Goal: Task Accomplishment & Management: Manage account settings

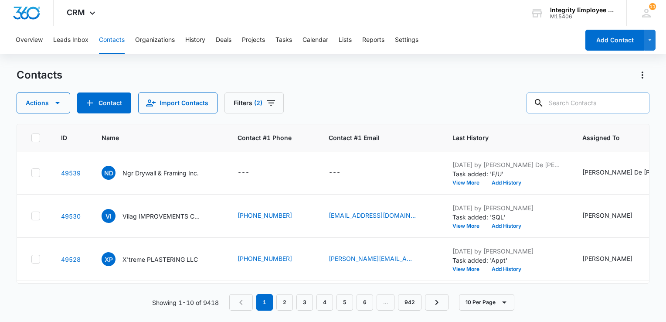
click at [583, 105] on input "text" at bounding box center [588, 102] width 123 height 21
type input "Xtreme"
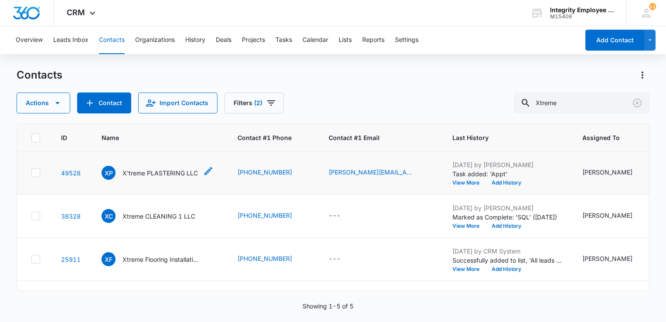
click at [150, 174] on p "X'treme PLASTERING LLC" at bounding box center [160, 172] width 75 height 9
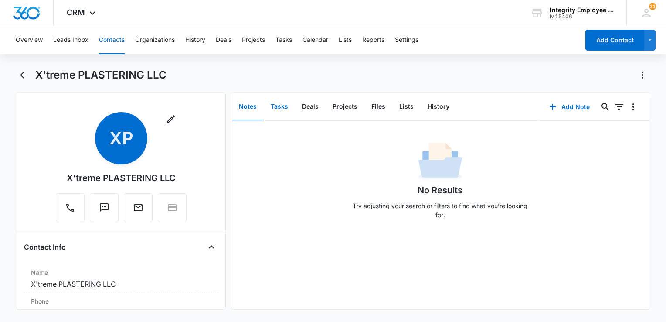
click at [274, 106] on button "Tasks" at bounding box center [279, 106] width 31 height 27
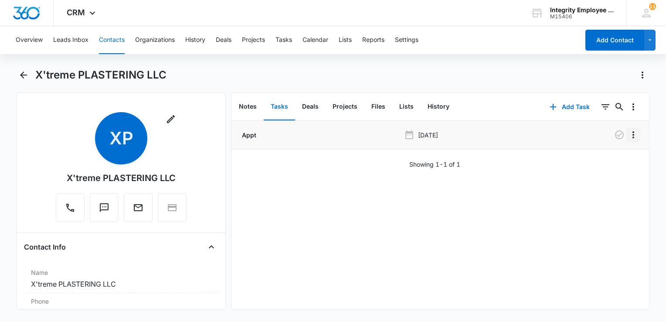
click at [628, 134] on icon "Overflow Menu" at bounding box center [633, 134] width 10 height 10
click at [599, 158] on div "Edit" at bounding box center [603, 159] width 18 height 6
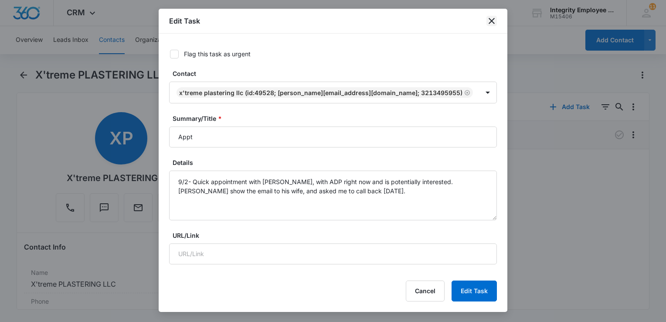
click at [492, 22] on icon "close" at bounding box center [492, 21] width 10 height 10
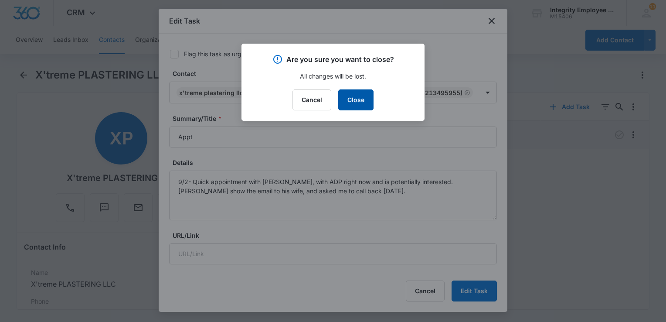
click at [358, 101] on button "Close" at bounding box center [355, 99] width 35 height 21
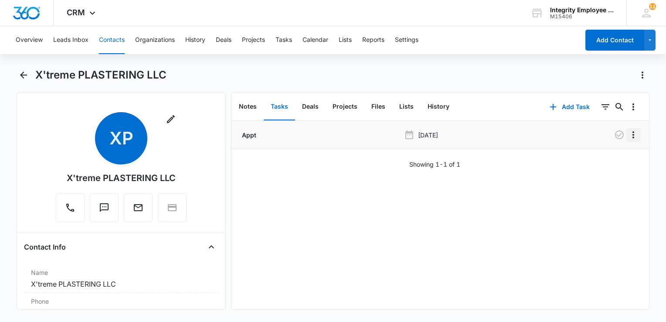
click at [628, 137] on icon "Overflow Menu" at bounding box center [633, 134] width 10 height 10
click at [602, 159] on div "Edit" at bounding box center [603, 159] width 18 height 6
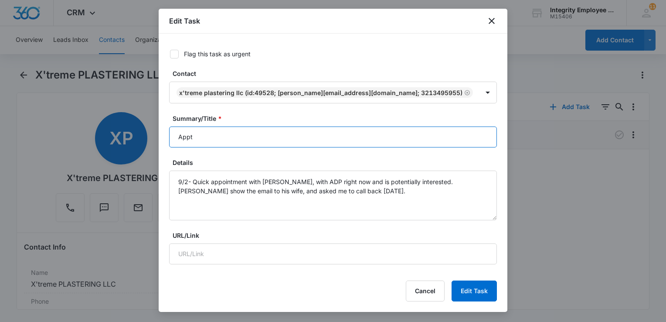
click at [255, 143] on input "Appt" at bounding box center [333, 136] width 328 height 21
type input "Submitted"
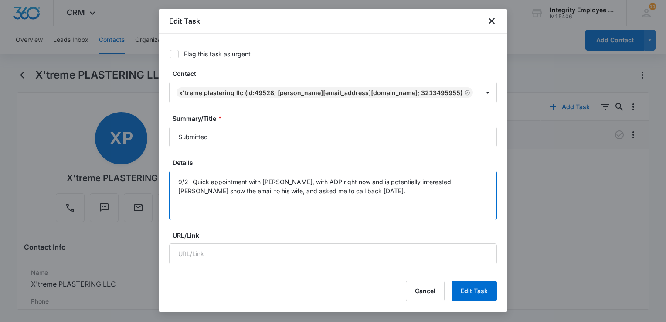
click at [353, 198] on textarea "9/2- Quick appointment with [PERSON_NAME], with ADP right now and is potentiall…" at bounding box center [333, 195] width 328 height 50
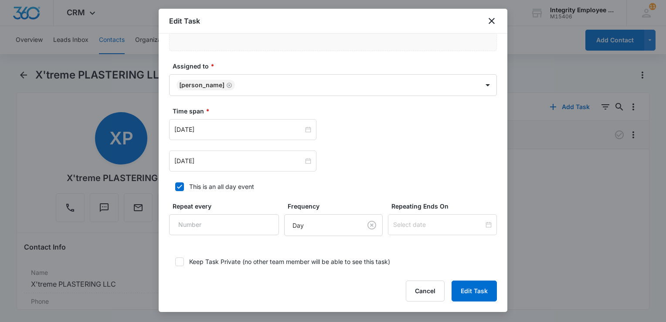
scroll to position [436, 0]
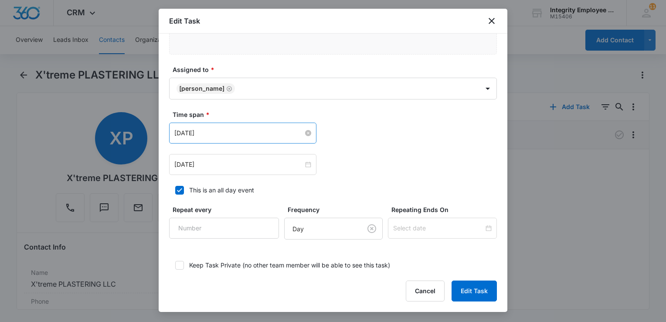
type textarea "9/2- Quick appointment with [PERSON_NAME], with ADP right now and is potentiall…"
click at [221, 130] on input "[DATE]" at bounding box center [238, 133] width 129 height 10
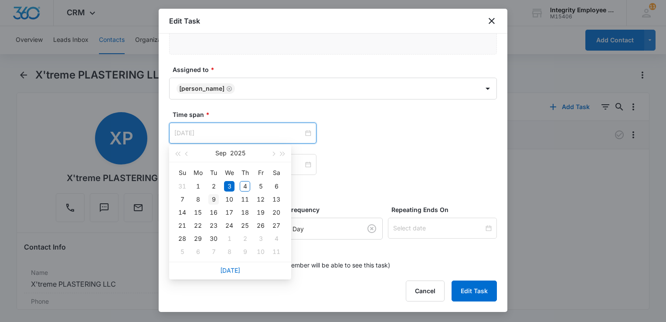
type input "[DATE]"
click at [209, 197] on div "9" at bounding box center [213, 199] width 10 height 10
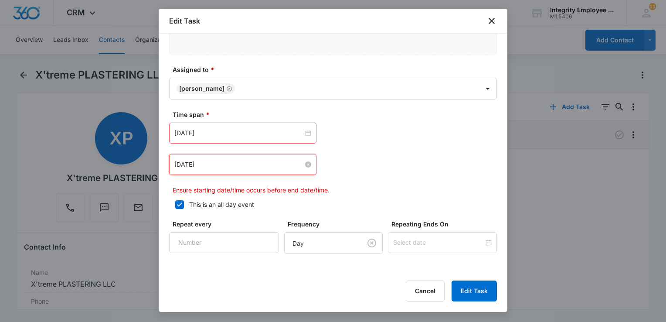
click at [218, 161] on input "[DATE]" at bounding box center [238, 165] width 129 height 10
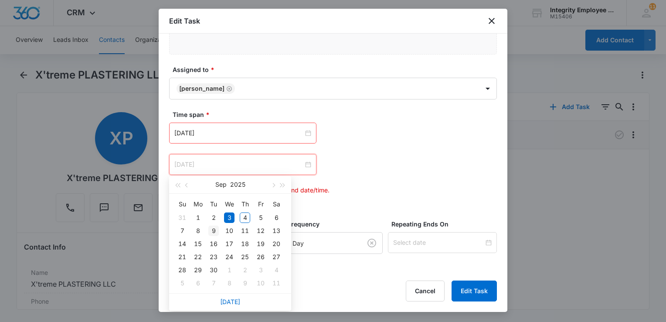
type input "[DATE]"
click at [213, 233] on div "9" at bounding box center [213, 230] width 10 height 10
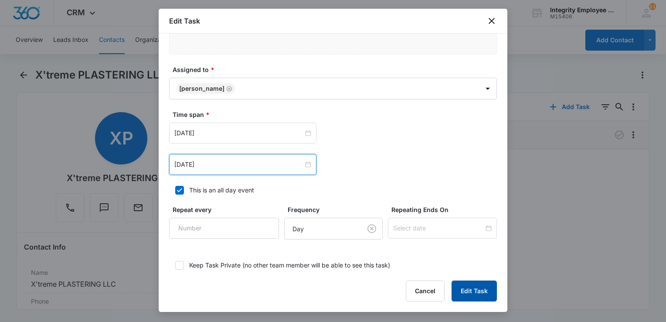
click at [464, 288] on button "Edit Task" at bounding box center [474, 290] width 45 height 21
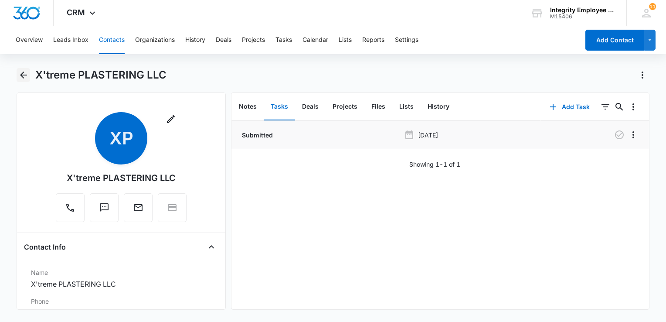
click at [22, 74] on icon "Back" at bounding box center [23, 75] width 7 height 7
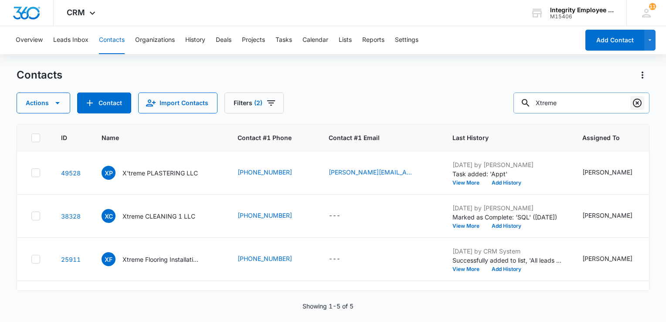
click at [638, 102] on icon "Clear" at bounding box center [637, 103] width 10 height 10
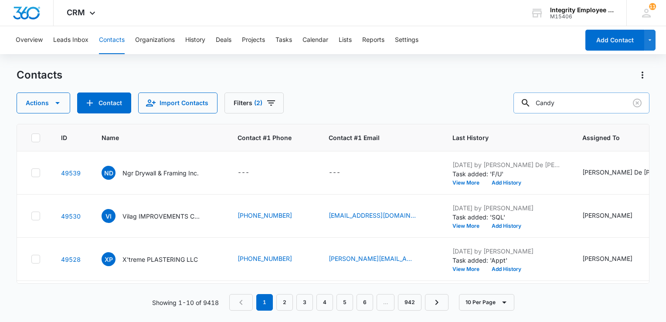
type input "Candy"
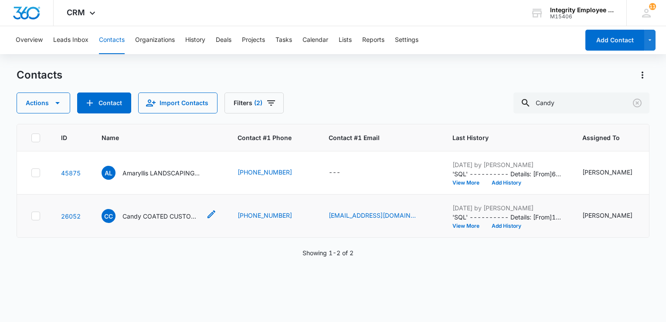
click at [129, 215] on p "Candy COATED CUSTOMS LLC" at bounding box center [162, 215] width 78 height 9
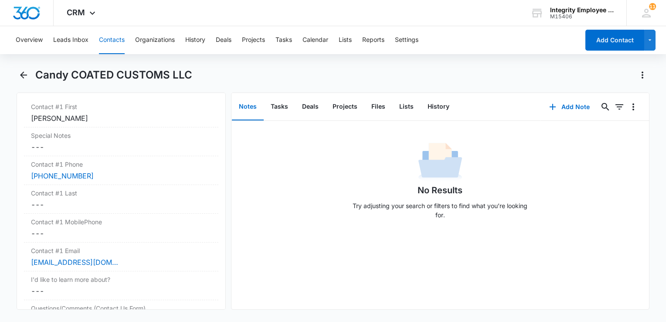
scroll to position [872, 0]
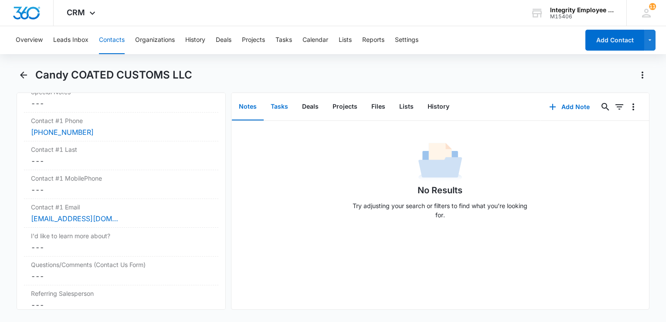
click at [278, 109] on button "Tasks" at bounding box center [279, 106] width 31 height 27
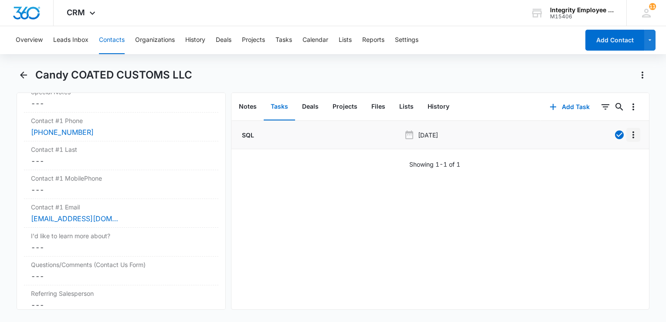
drag, startPoint x: 627, startPoint y: 136, endPoint x: 624, endPoint y: 142, distance: 6.2
click at [628, 139] on icon "Overflow Menu" at bounding box center [633, 134] width 10 height 10
click at [610, 154] on button "Edit" at bounding box center [609, 159] width 50 height 13
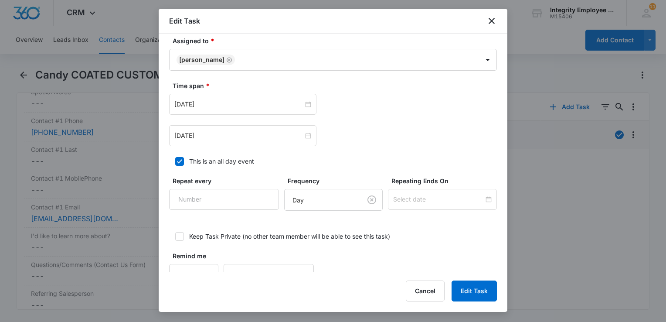
scroll to position [480, 0]
